Goal: Obtain resource: Obtain resource

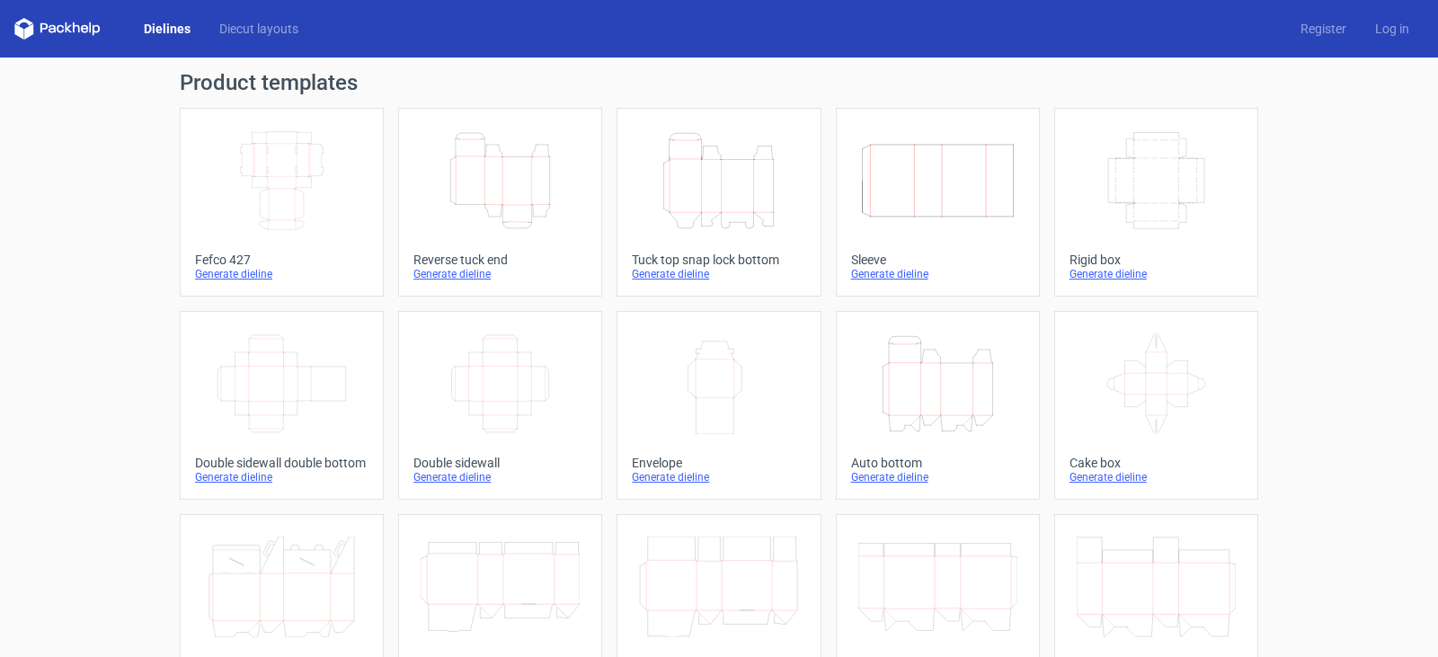
click at [169, 22] on link "Dielines" at bounding box center [166, 29] width 75 height 18
click at [266, 35] on link "Diecut layouts" at bounding box center [259, 29] width 108 height 18
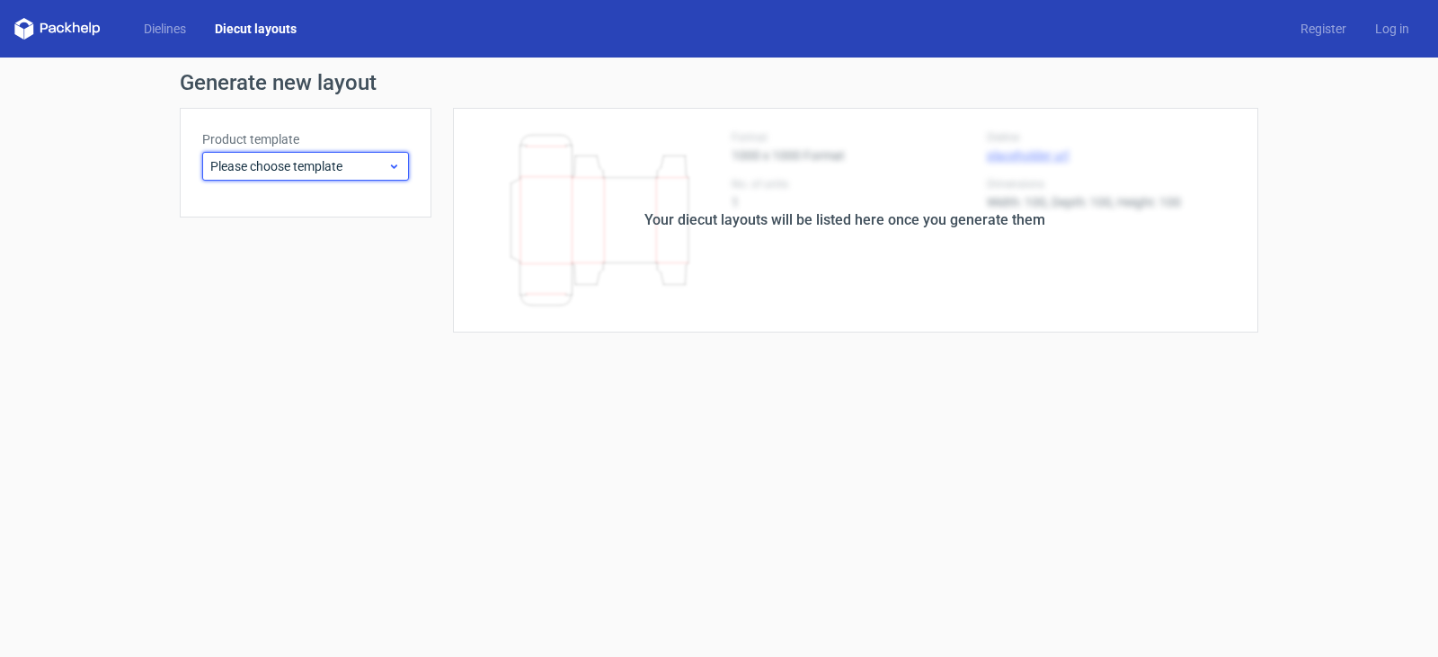
click at [331, 164] on span "Please choose template" at bounding box center [298, 166] width 177 height 18
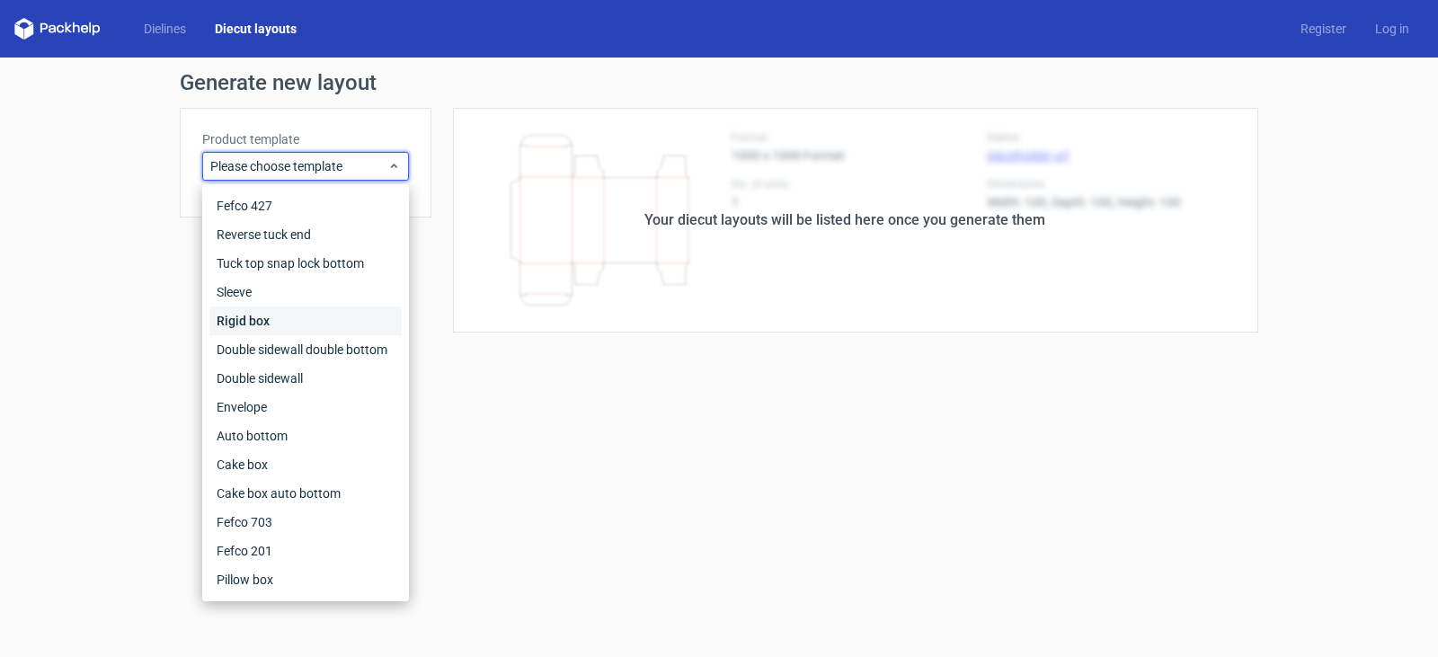
click at [265, 318] on div "Rigid box" at bounding box center [305, 320] width 192 height 29
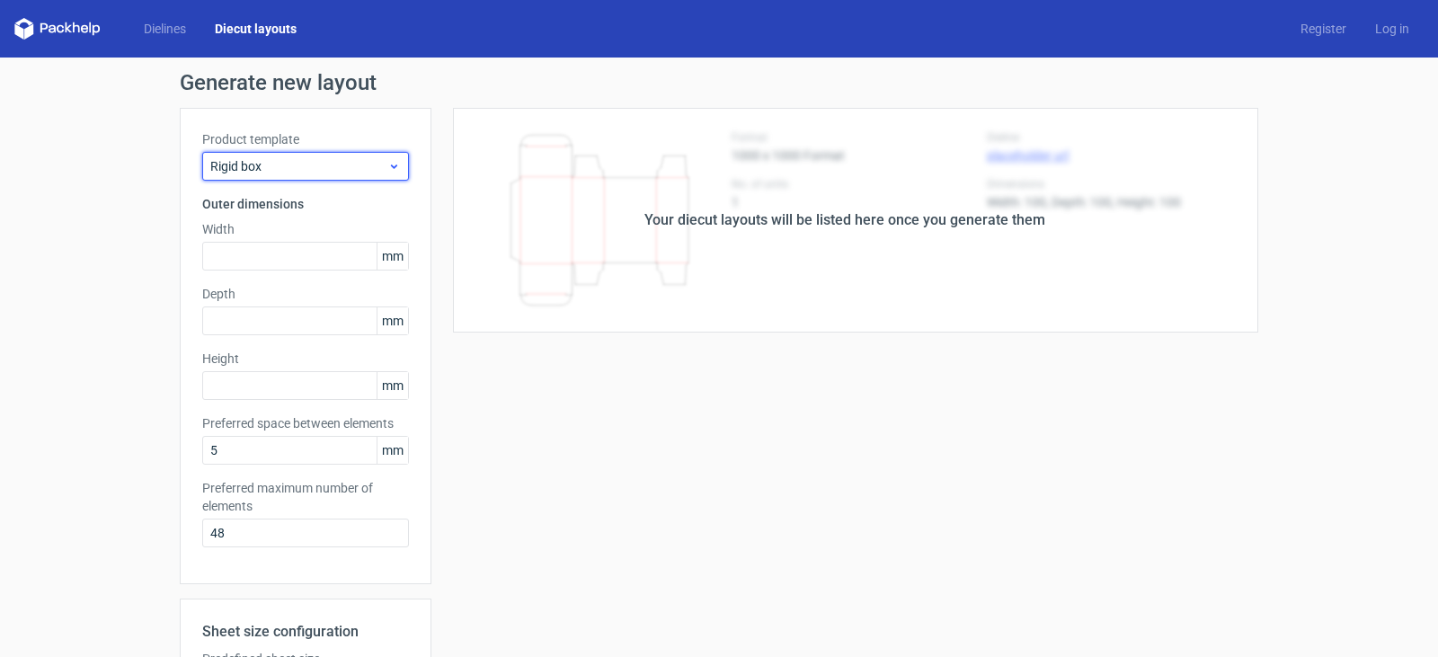
click at [351, 173] on span "Rigid box" at bounding box center [298, 166] width 177 height 18
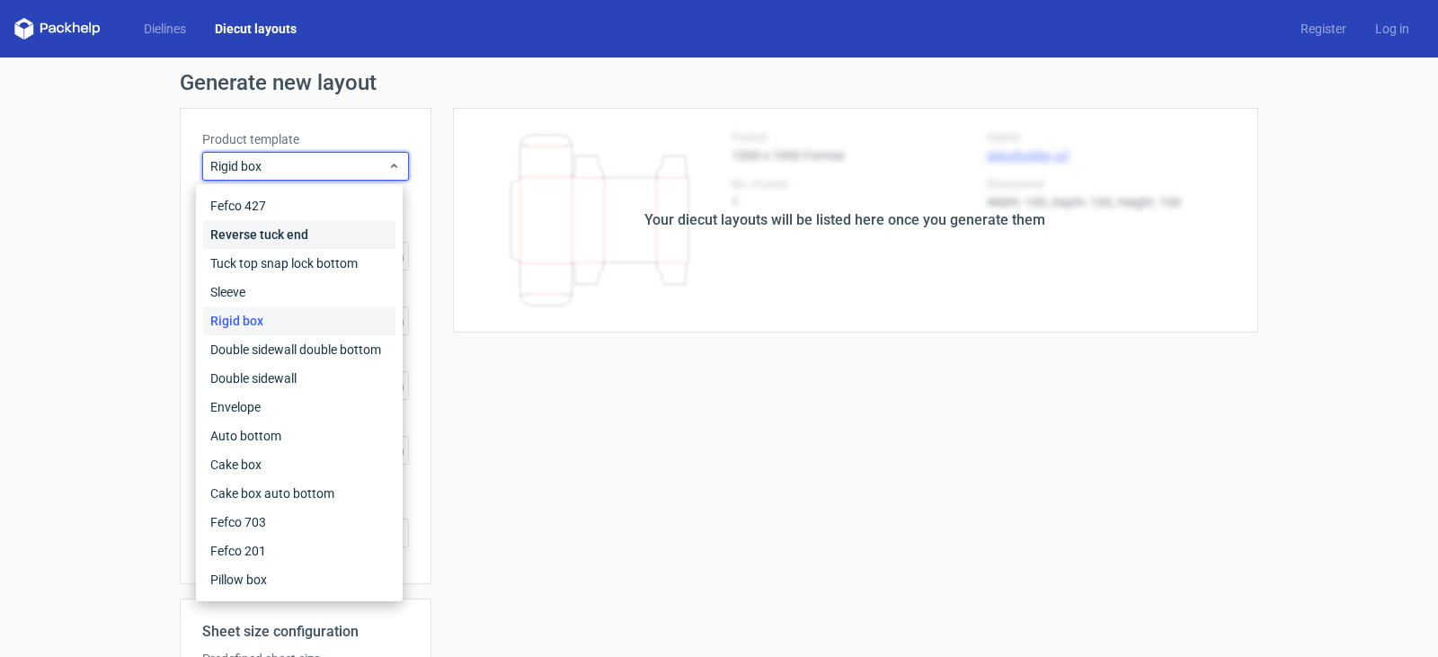
click at [313, 228] on div "Reverse tuck end" at bounding box center [299, 234] width 192 height 29
